Goal: Use online tool/utility: Utilize a website feature to perform a specific function

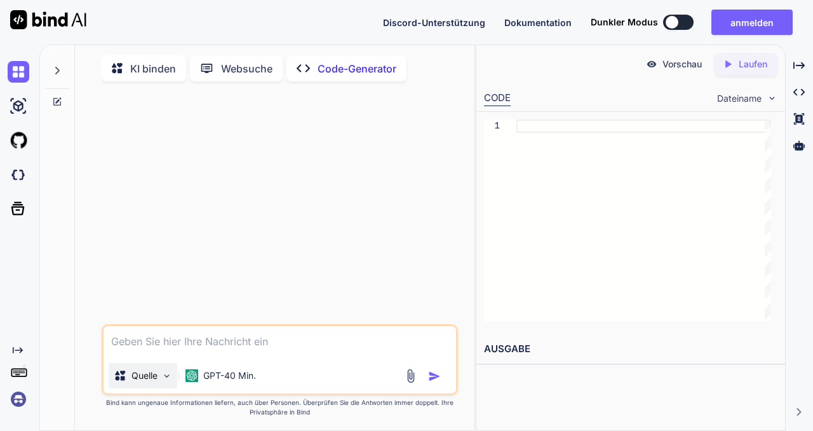
click at [172, 381] on img at bounding box center [166, 375] width 11 height 11
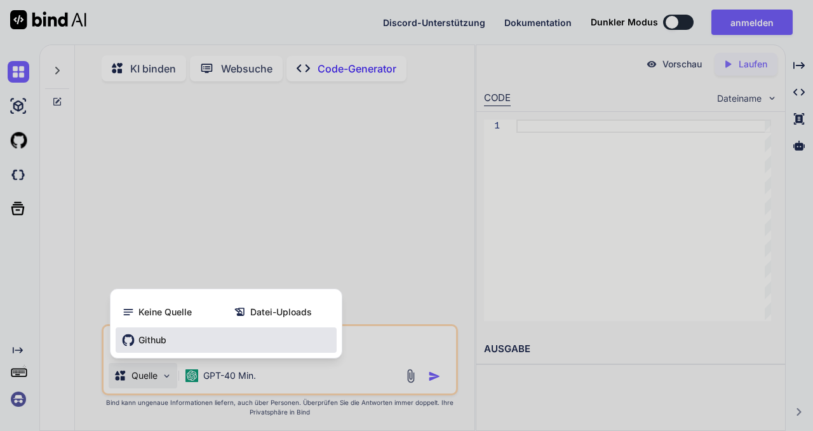
click at [166, 345] on font "Github" at bounding box center [152, 339] width 28 height 11
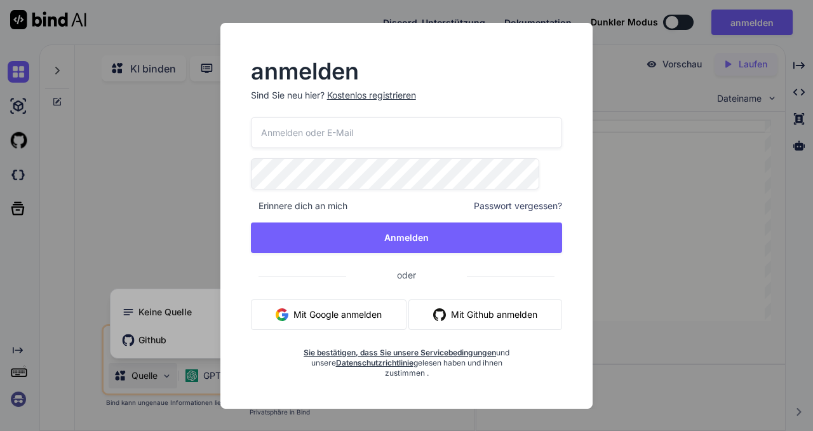
click at [633, 215] on div "anmelden Sind Sie neu hier? Kostenlos registrieren Erinnere dich an mich Passwo…" at bounding box center [406, 215] width 813 height 431
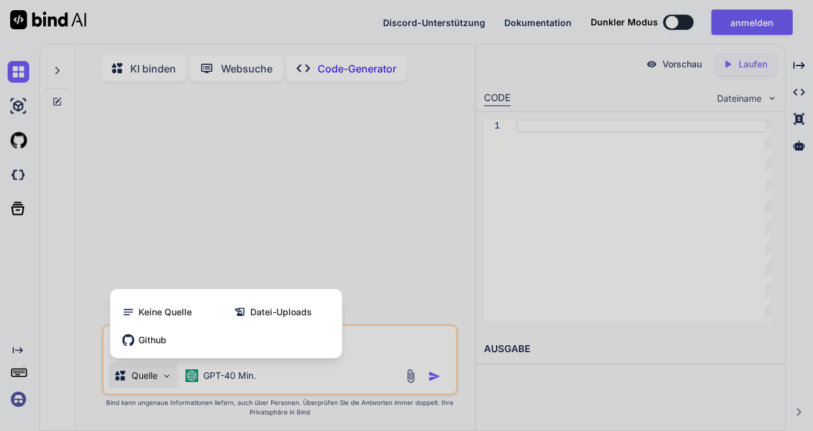
click at [330, 233] on div at bounding box center [406, 215] width 813 height 431
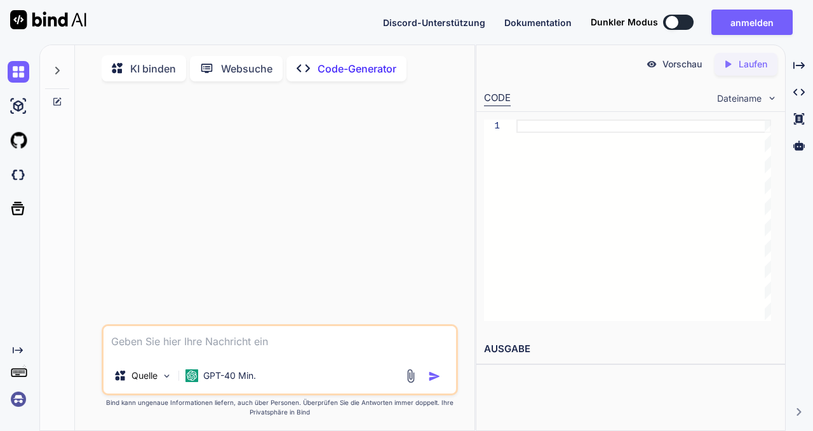
click at [273, 75] on font "Websuche" at bounding box center [246, 68] width 51 height 13
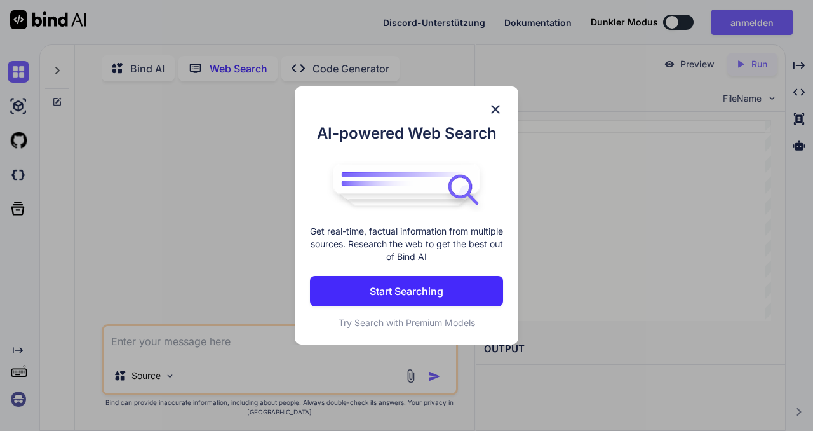
scroll to position [10, 0]
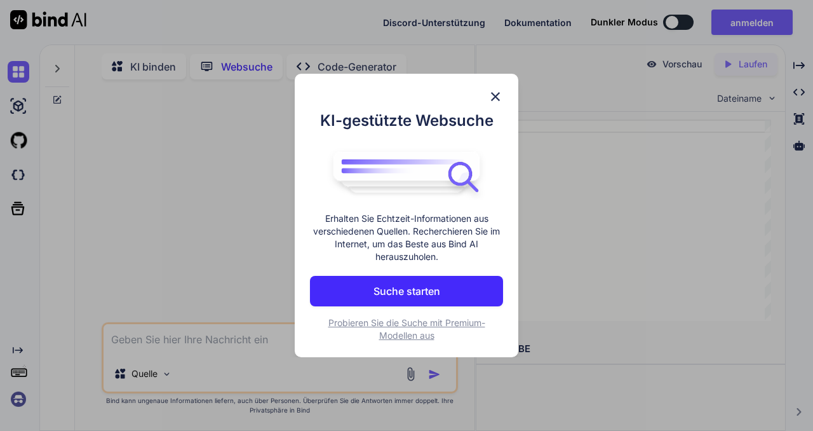
click at [418, 297] on font "Suche starten" at bounding box center [407, 291] width 67 height 13
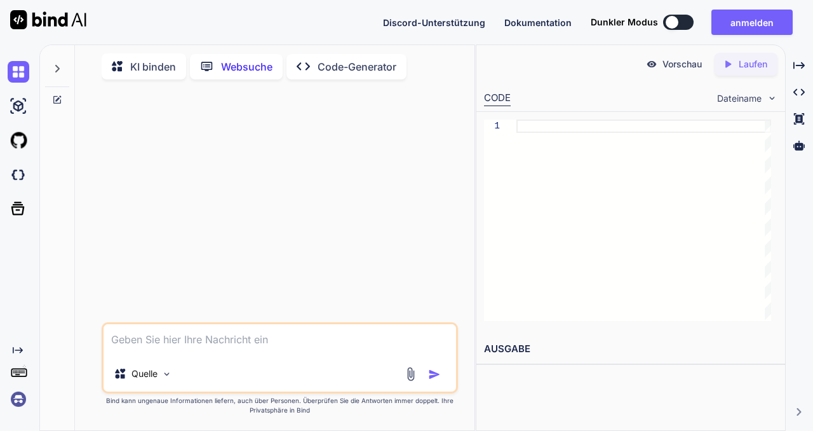
click at [143, 325] on textarea at bounding box center [280, 340] width 353 height 32
type textarea "x"
